Goal: Task Accomplishment & Management: Use online tool/utility

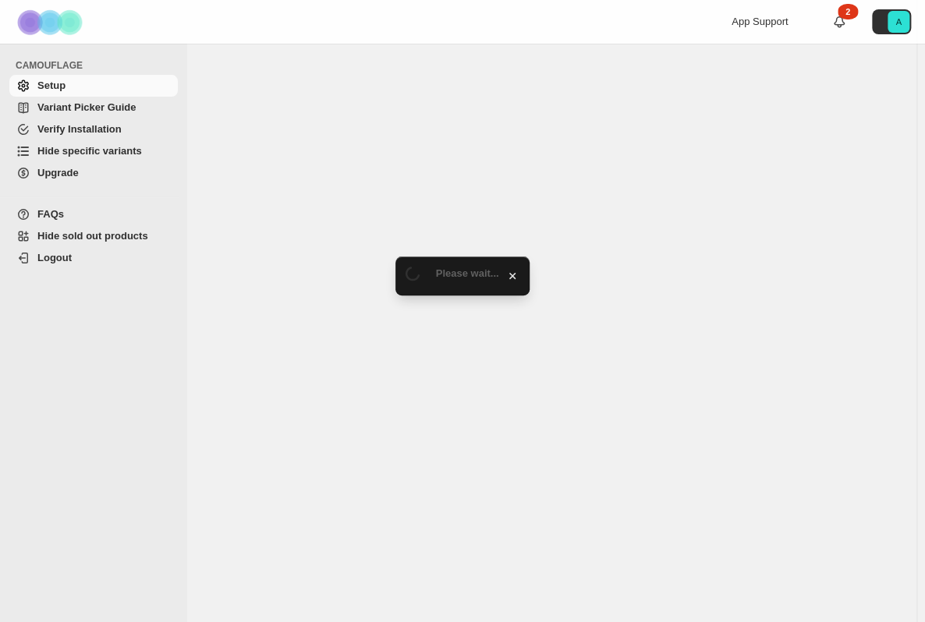
select select "******"
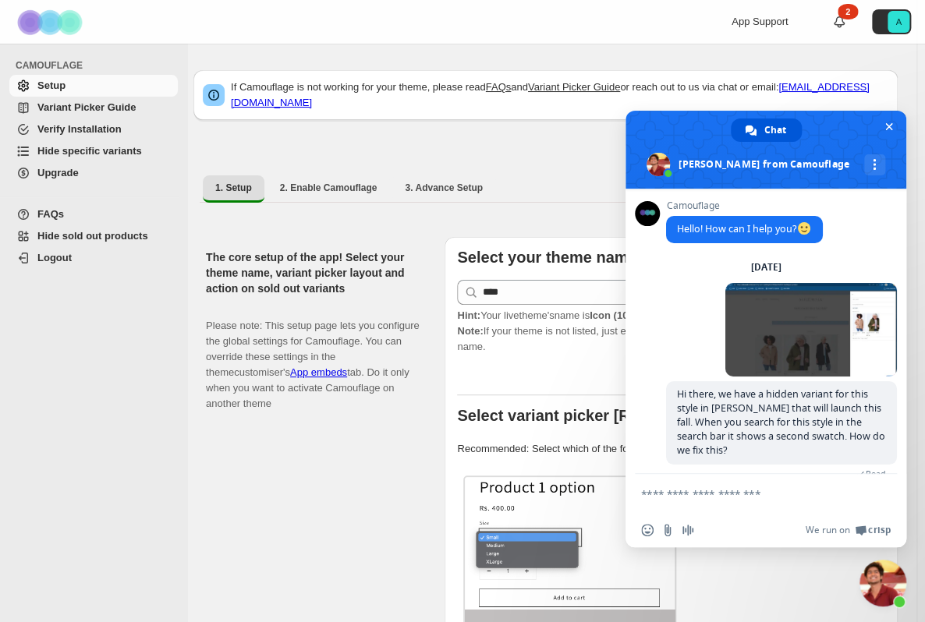
scroll to position [421, 0]
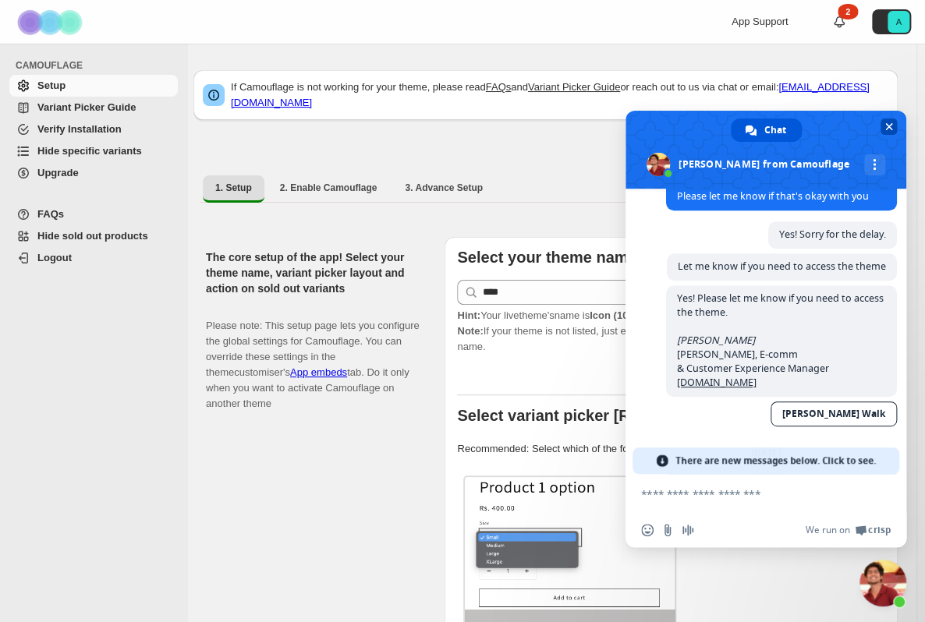
click at [883, 124] on span "Close chat" at bounding box center [889, 127] width 16 height 16
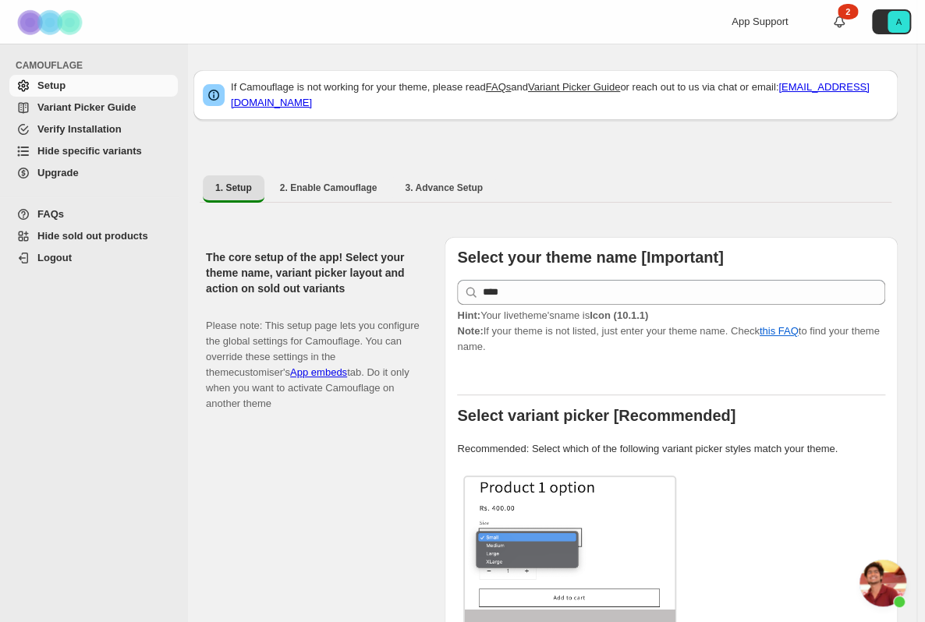
click at [80, 162] on link "Upgrade" at bounding box center [93, 173] width 168 height 22
click at [78, 150] on span "Hide specific variants" at bounding box center [89, 151] width 105 height 12
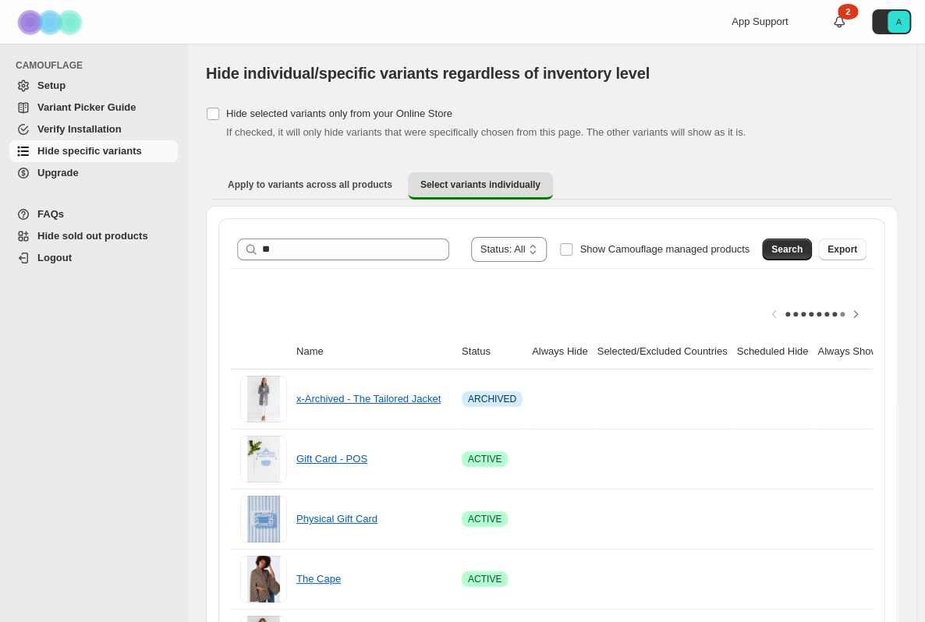
type input "*"
type input "**********"
click at [791, 243] on span "Search" at bounding box center [786, 249] width 31 height 12
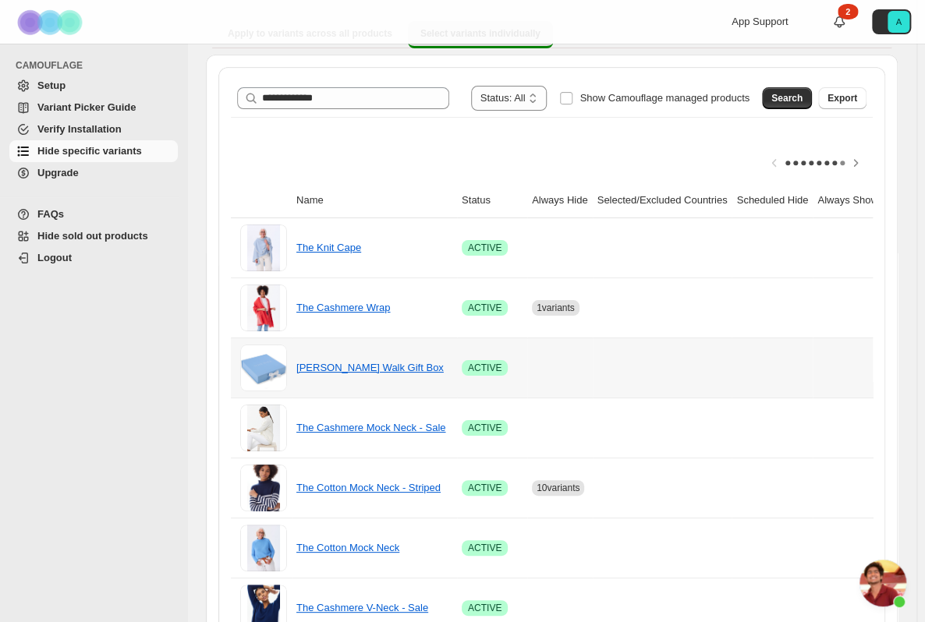
scroll to position [177, 0]
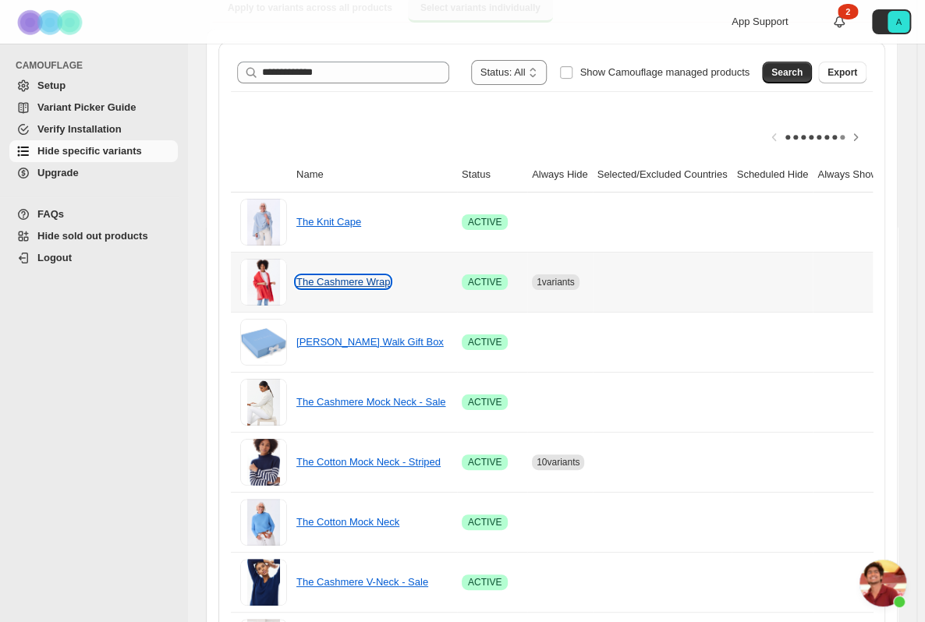
click at [349, 276] on link "The Cashmere Wrap" at bounding box center [343, 282] width 94 height 12
click at [649, 275] on td at bounding box center [663, 282] width 140 height 60
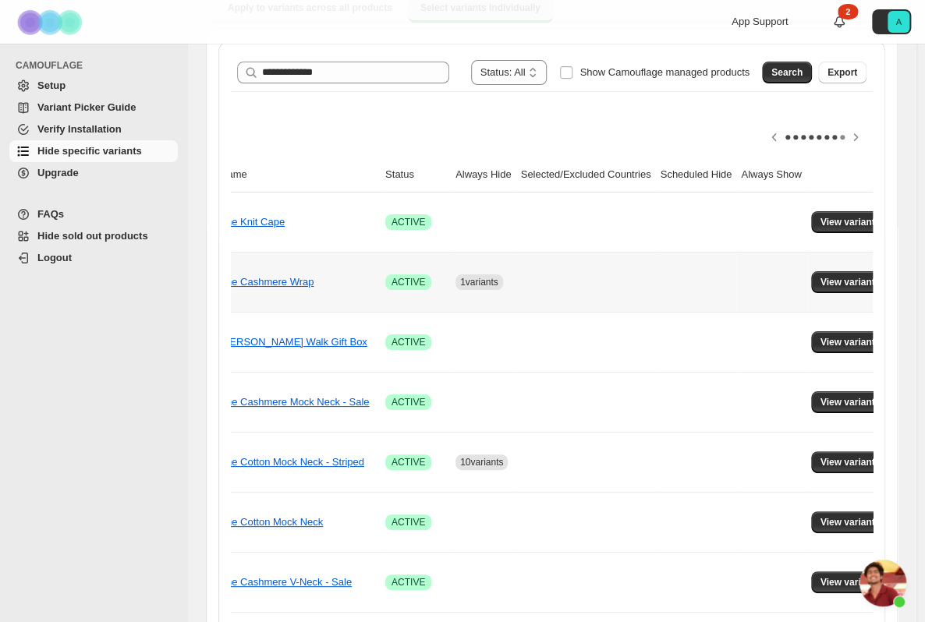
scroll to position [0, 77]
click at [823, 276] on span "View variants" at bounding box center [850, 282] width 60 height 12
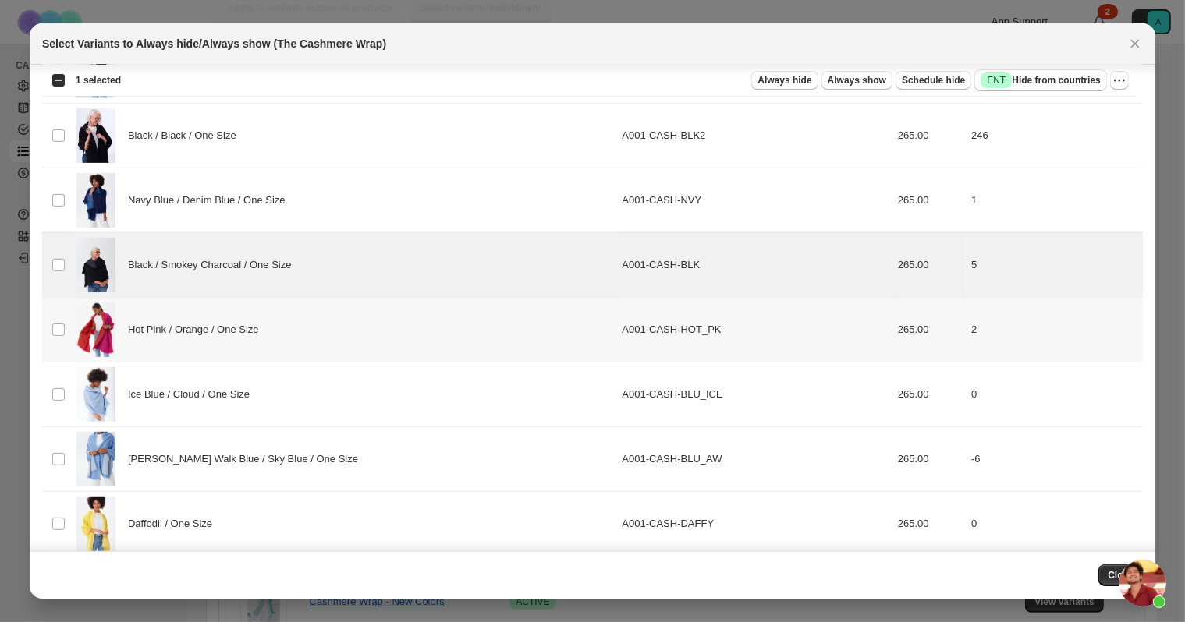
scroll to position [743, 0]
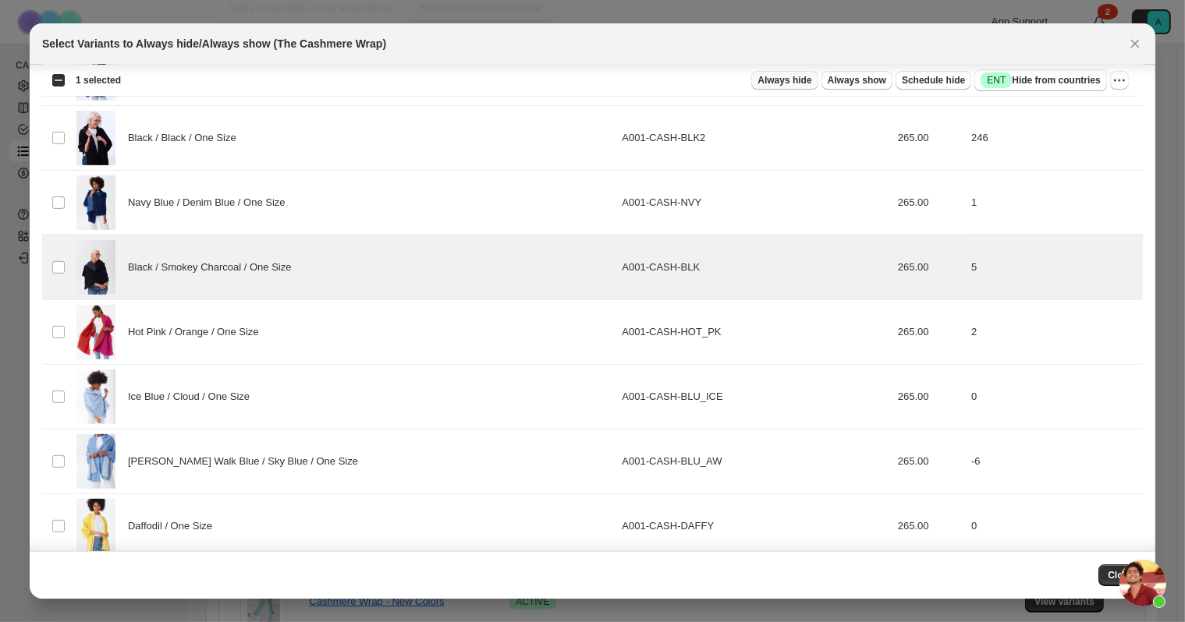
click at [802, 80] on span "Always hide" at bounding box center [784, 80] width 54 height 12
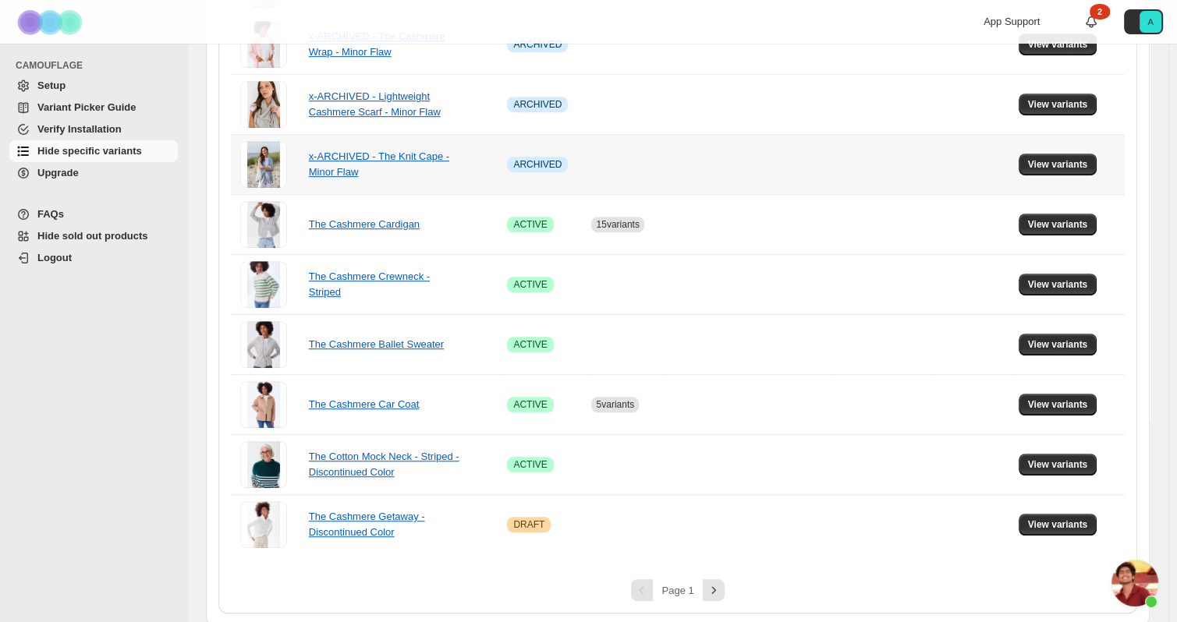
scroll to position [0, 0]
